Goal: Task Accomplishment & Management: Manage account settings

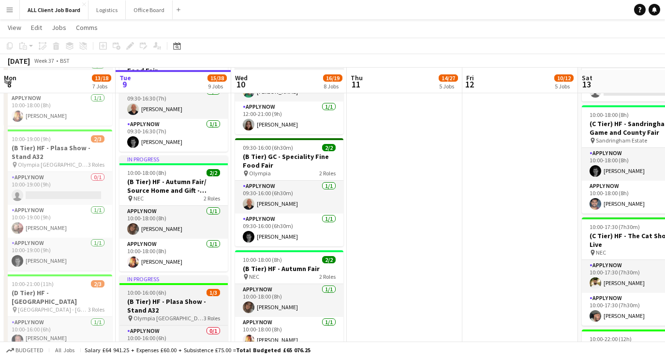
scroll to position [482, 0]
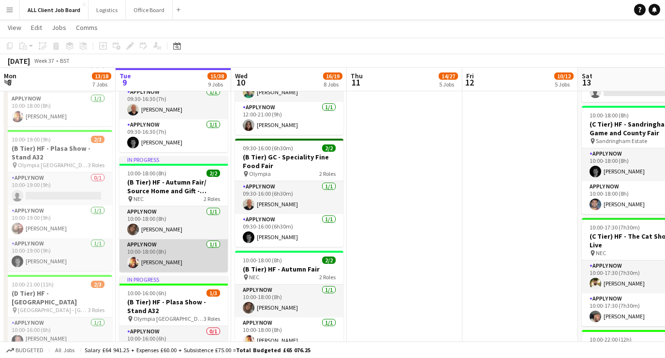
click at [136, 266] on app-user-avatar at bounding box center [133, 263] width 12 height 12
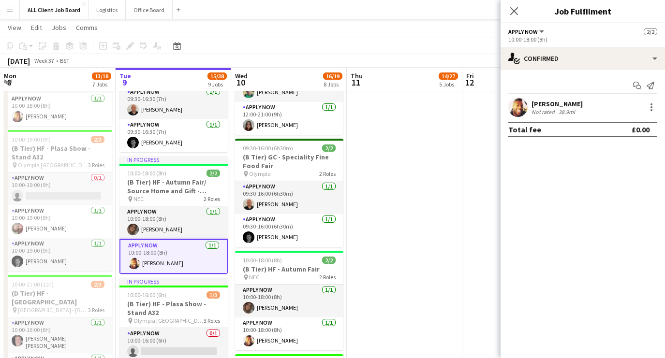
click at [525, 103] on app-user-avatar at bounding box center [517, 107] width 19 height 19
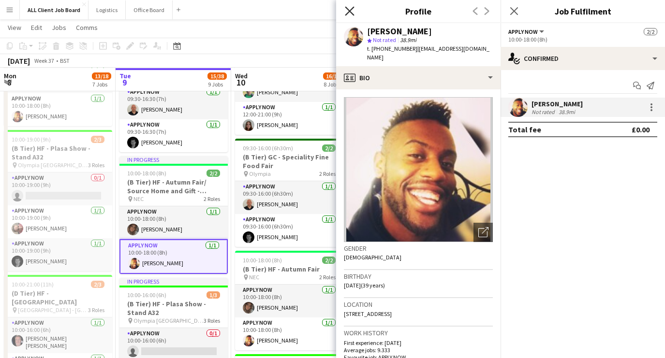
click at [352, 14] on icon "Close pop-in" at bounding box center [349, 10] width 9 height 9
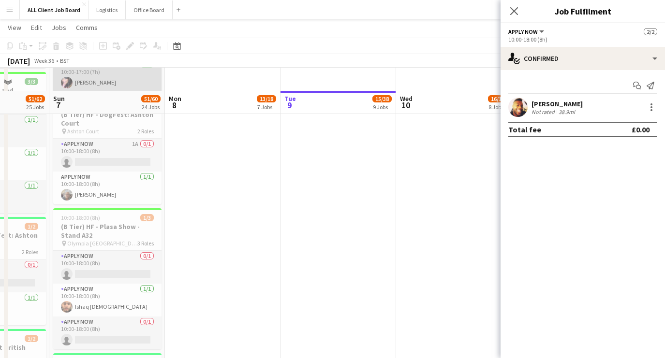
scroll to position [1202, 0]
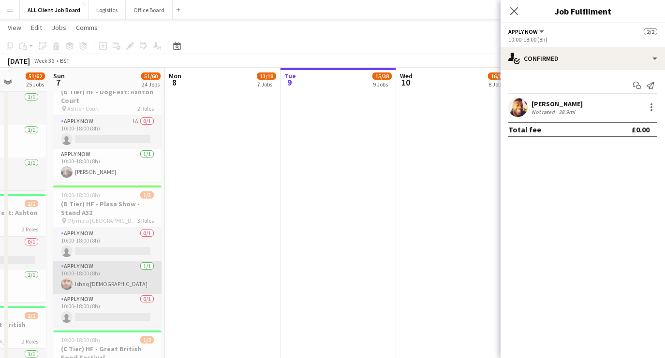
click at [101, 278] on app-card-role "APPLY NOW [DATE] 10:00-18:00 (8h) Ishaq [DEMOGRAPHIC_DATA]" at bounding box center [107, 277] width 108 height 33
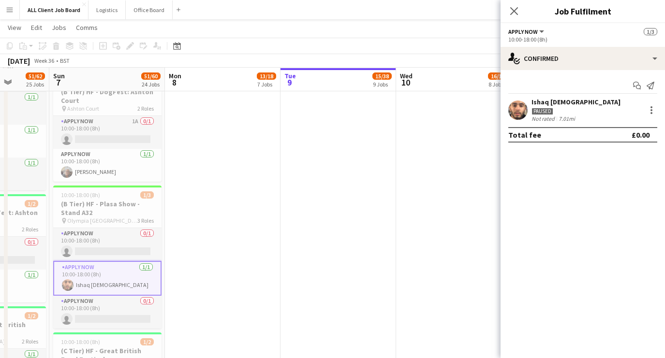
click at [520, 116] on app-user-avatar at bounding box center [517, 110] width 19 height 19
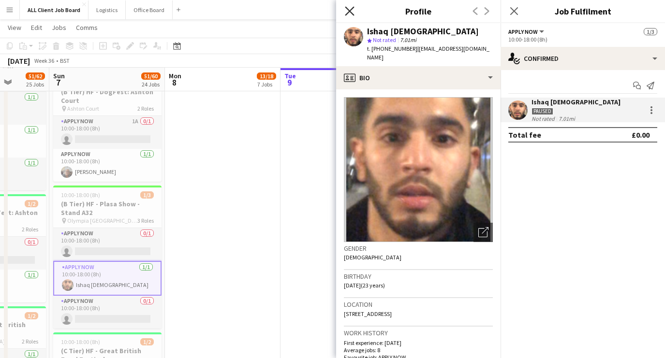
click at [352, 12] on icon "Close pop-in" at bounding box center [349, 10] width 9 height 9
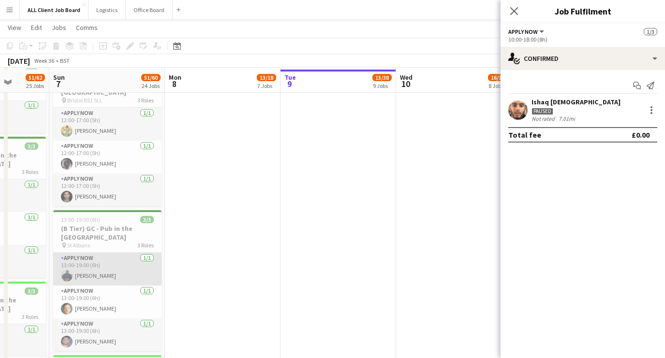
scroll to position [1890, 0]
click at [99, 251] on app-card-role "APPLY NOW [DATE] 13:00-19:00 (6h) [PERSON_NAME]" at bounding box center [107, 267] width 108 height 33
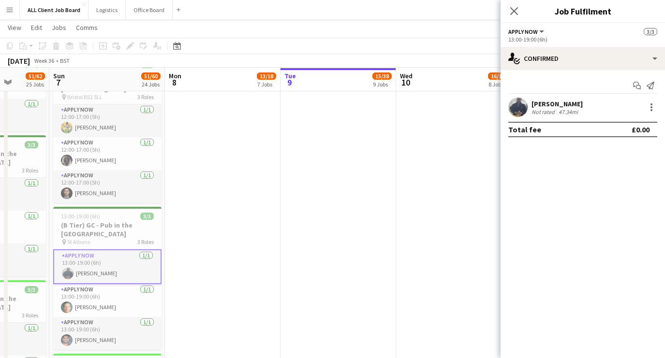
click at [524, 107] on app-user-avatar at bounding box center [517, 107] width 19 height 19
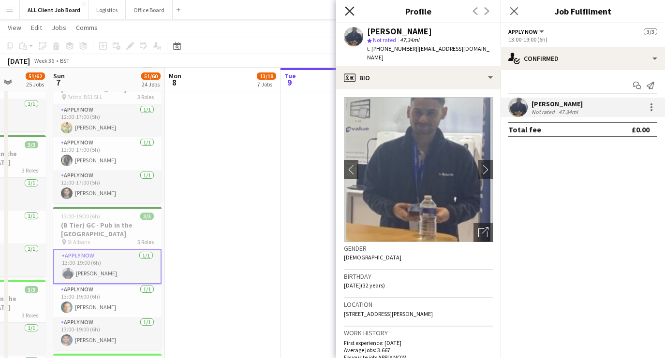
click at [350, 9] on icon "Close pop-in" at bounding box center [349, 10] width 9 height 9
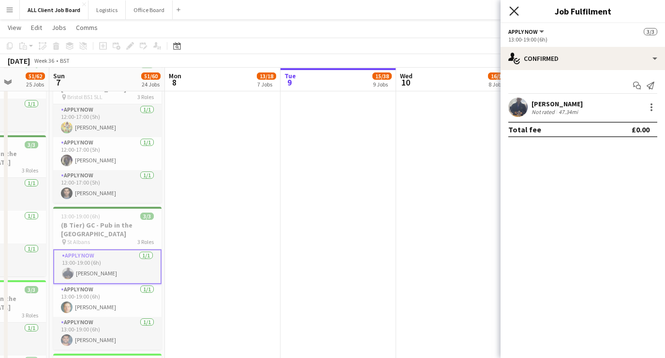
click at [510, 12] on icon "Close pop-in" at bounding box center [513, 10] width 9 height 9
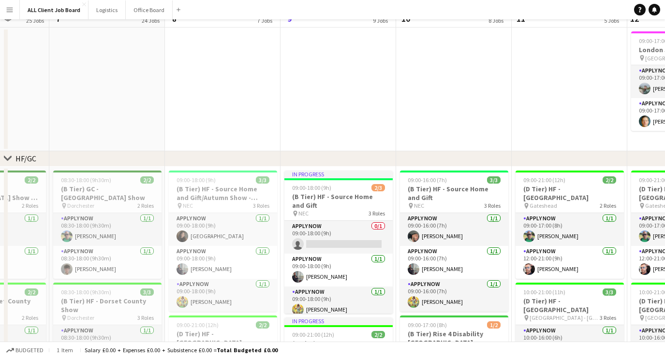
scroll to position [0, 0]
